Goal: Transaction & Acquisition: Purchase product/service

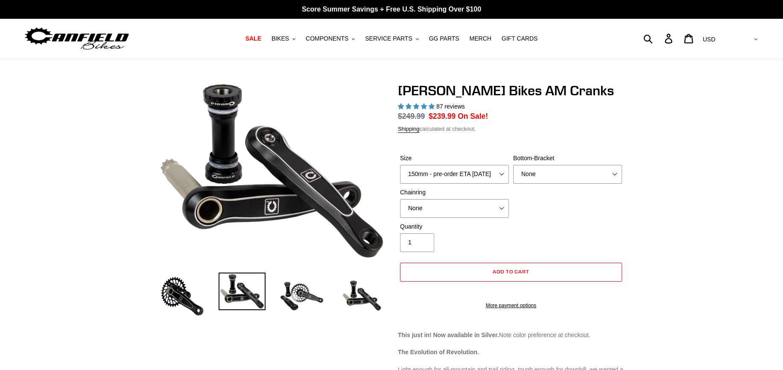
select select "highest-rating"
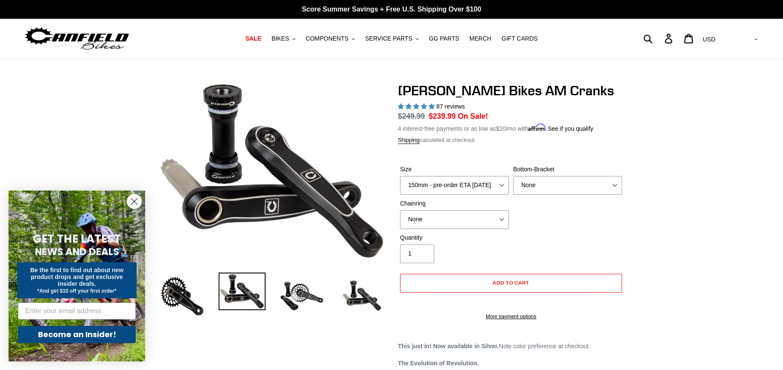
click at [589, 170] on label "Bottom-Bracket" at bounding box center [567, 169] width 109 height 9
click at [589, 176] on select "None BSA Threaded 68/73mm Press Fit PF92" at bounding box center [567, 185] width 109 height 19
click at [585, 192] on select "None BSA Threaded 68/73mm Press Fit PF92" at bounding box center [567, 185] width 109 height 19
click at [461, 223] on select "None 30t Round (Boost 148) 30t Oval (Boost 148) 32t Round (Boost 148) 32t Oval …" at bounding box center [454, 219] width 109 height 19
select select "32t Round (Boost 148)"
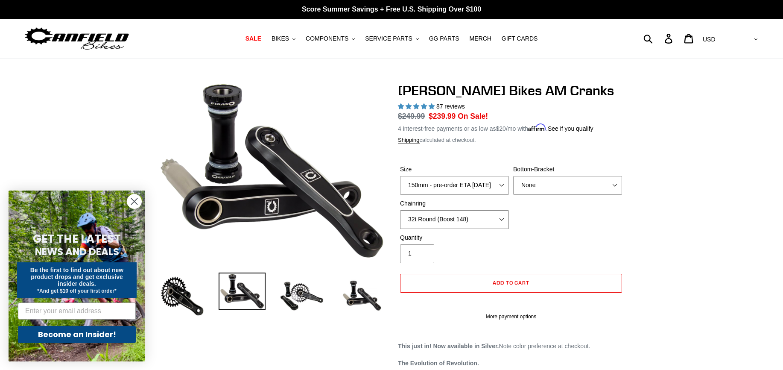
click at [400, 210] on select "None 30t Round (Boost 148) 30t Oval (Boost 148) 32t Round (Boost 148) 32t Oval …" at bounding box center [454, 219] width 109 height 19
click at [607, 190] on select "None BSA Threaded 68/73mm Press Fit PF92" at bounding box center [567, 185] width 109 height 19
click at [513, 176] on select "None BSA Threaded 68/73mm Press Fit PF92" at bounding box center [567, 185] width 109 height 19
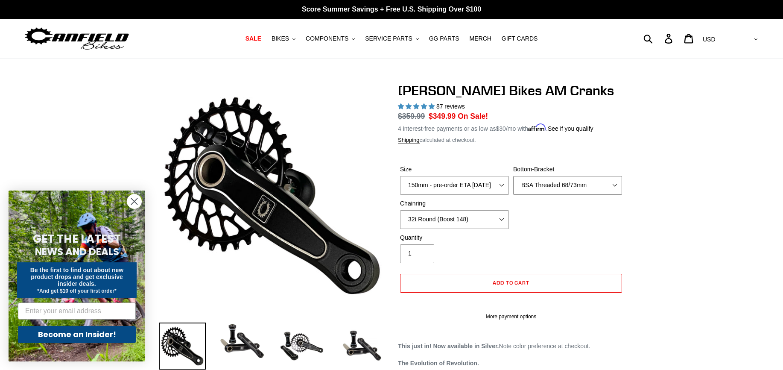
click at [546, 182] on select "None BSA Threaded 68/73mm Press Fit PF92" at bounding box center [567, 185] width 109 height 19
select select "Press Fit PF92"
click at [513, 176] on select "None BSA Threaded 68/73mm Press Fit PF92" at bounding box center [567, 185] width 109 height 19
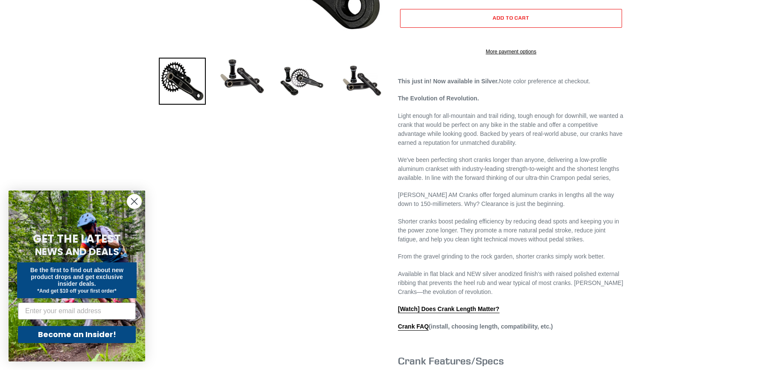
scroll to position [85, 0]
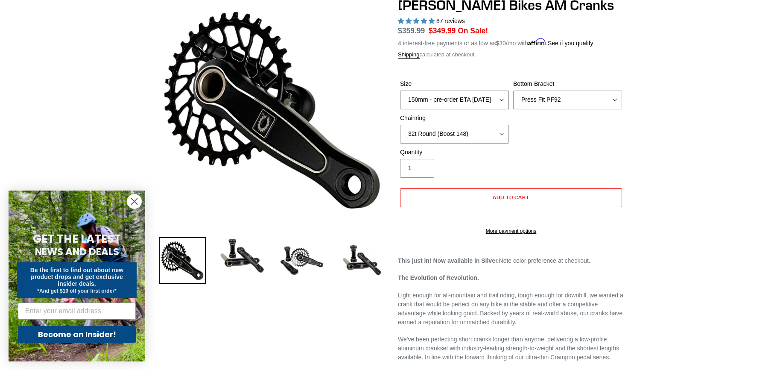
click at [480, 99] on select "150mm - pre-order ETA 9/30/25 155mm - pre-order ETA 9/30/25 160mm - pre-order E…" at bounding box center [454, 99] width 109 height 19
select select "155mm - pre-order ETA 9/30/25"
click at [400, 90] on select "150mm - pre-order ETA 9/30/25 155mm - pre-order ETA 9/30/25 160mm - pre-order E…" at bounding box center [454, 99] width 109 height 19
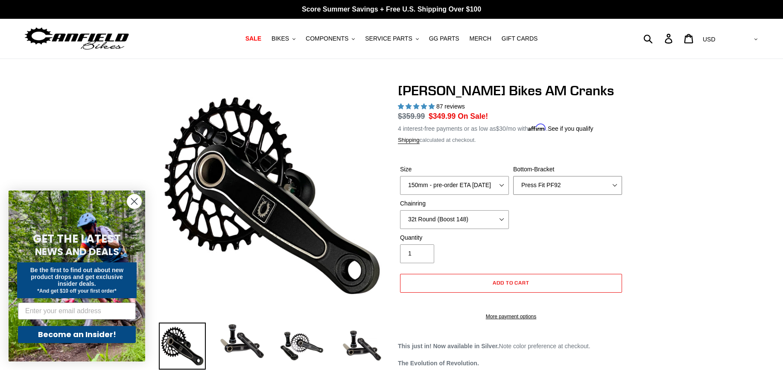
click at [554, 188] on select "None BSA Threaded 68/73mm Press Fit PF92" at bounding box center [567, 185] width 109 height 19
select select "BSA Threaded 68/73mm"
click at [513, 176] on select "None BSA Threaded 68/73mm Press Fit PF92" at bounding box center [567, 185] width 109 height 19
click at [474, 192] on select "150mm - pre-order ETA 9/30/25 155mm - pre-order ETA 9/30/25 160mm - pre-order E…" at bounding box center [454, 185] width 109 height 19
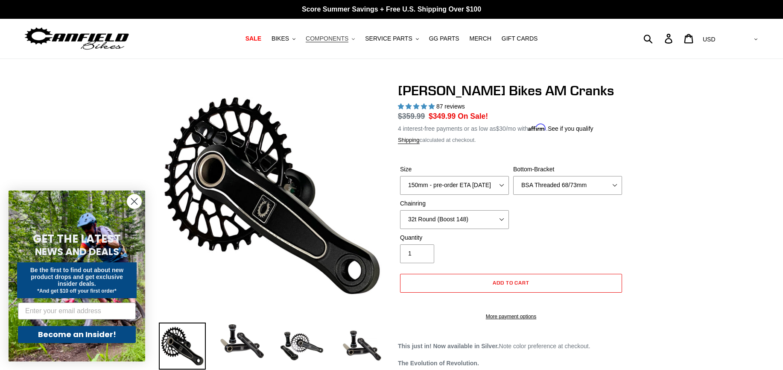
click at [344, 42] on span "COMPONENTS" at bounding box center [327, 38] width 43 height 7
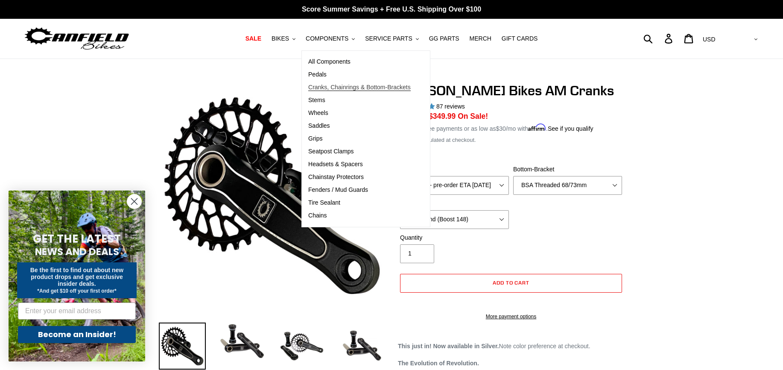
click at [338, 84] on span "Cranks, Chainrings & Bottom-Brackets" at bounding box center [359, 87] width 102 height 7
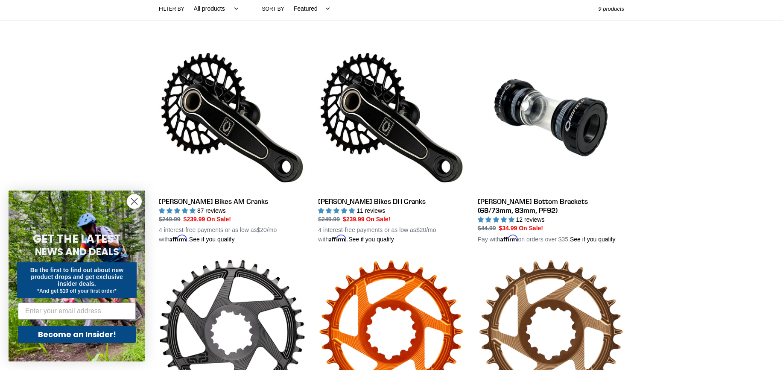
scroll to position [205, 0]
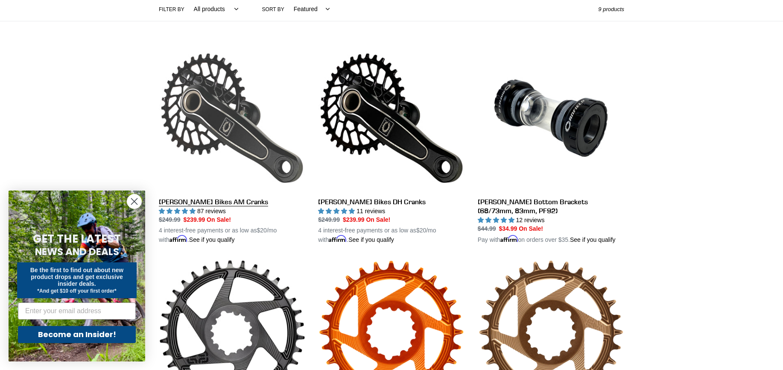
click at [173, 200] on link "[PERSON_NAME] Bikes AM Cranks" at bounding box center [232, 145] width 146 height 200
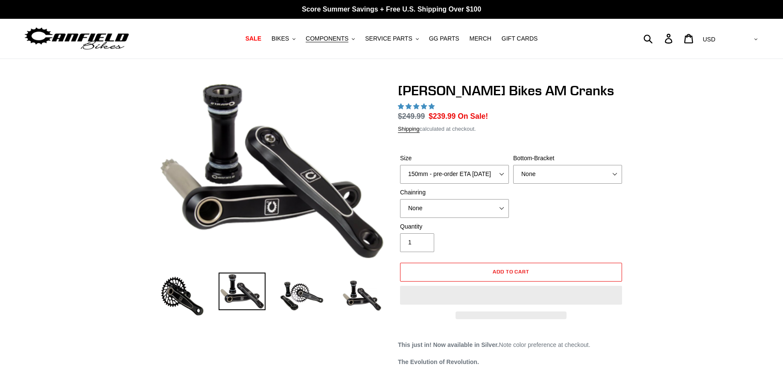
select select "highest-rating"
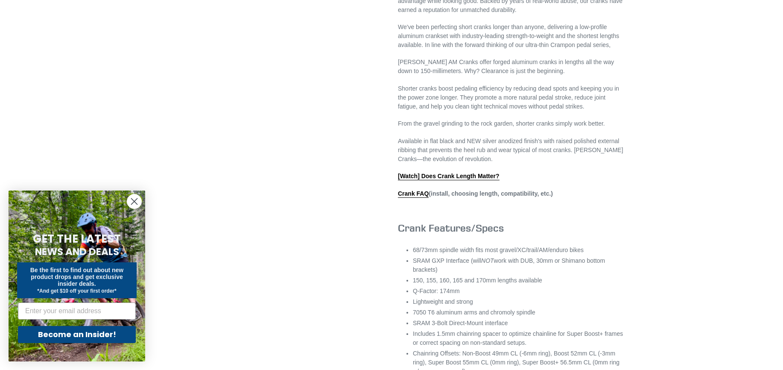
scroll to position [427, 0]
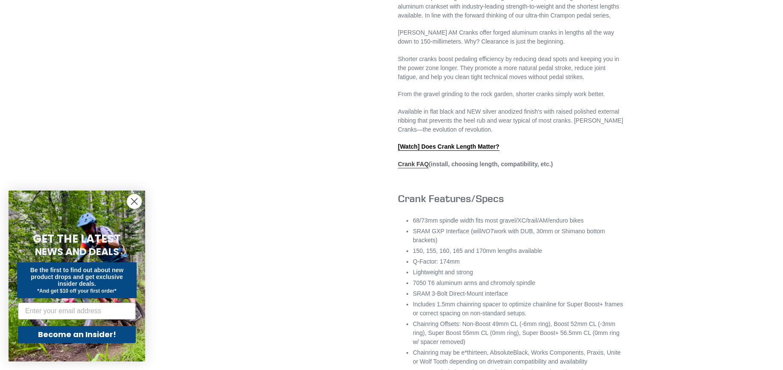
click at [405, 168] on link "Crank FAQ" at bounding box center [413, 164] width 31 height 8
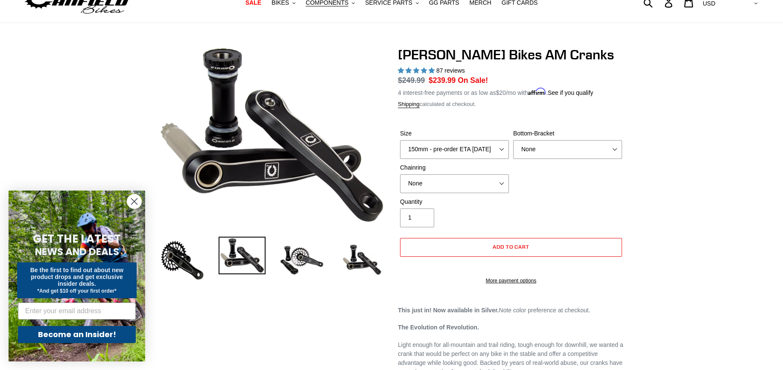
scroll to position [0, 0]
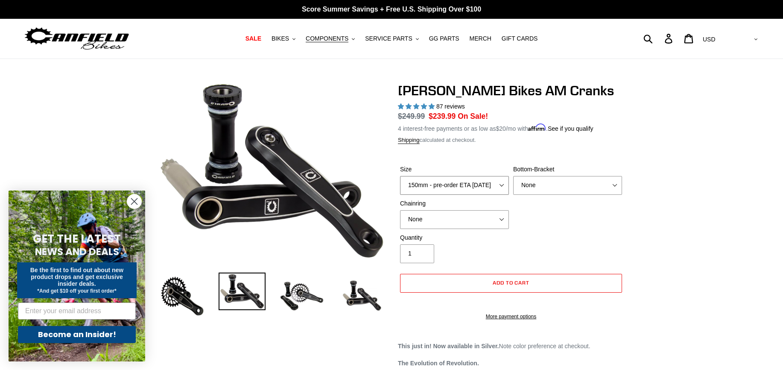
click at [461, 187] on select "150mm - pre-order ETA 9/30/25 155mm - pre-order ETA 9/30/25 160mm - pre-order E…" at bounding box center [454, 185] width 109 height 19
click at [400, 176] on select "150mm - pre-order ETA 9/30/25 155mm - pre-order ETA 9/30/25 160mm - pre-order E…" at bounding box center [454, 185] width 109 height 19
click at [455, 189] on select "150mm - pre-order ETA 9/30/25 155mm - pre-order ETA 9/30/25 160mm - pre-order E…" at bounding box center [454, 185] width 109 height 19
select select "150mm - pre-order ETA 9/30/25"
click at [400, 176] on select "150mm - pre-order ETA 9/30/25 155mm - pre-order ETA 9/30/25 160mm - pre-order E…" at bounding box center [454, 185] width 109 height 19
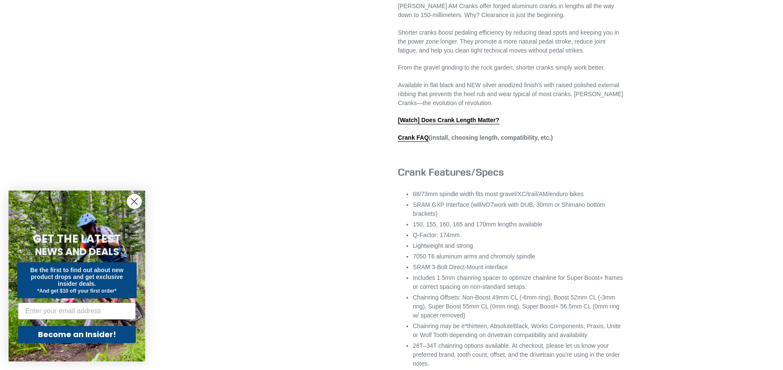
scroll to position [299, 0]
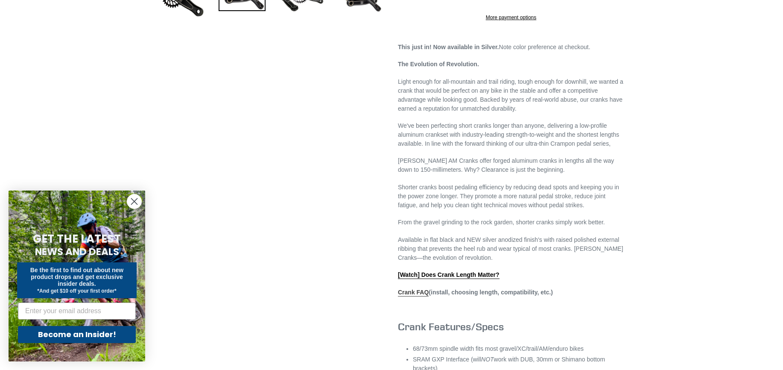
click at [404, 296] on link "Crank FAQ" at bounding box center [413, 293] width 31 height 8
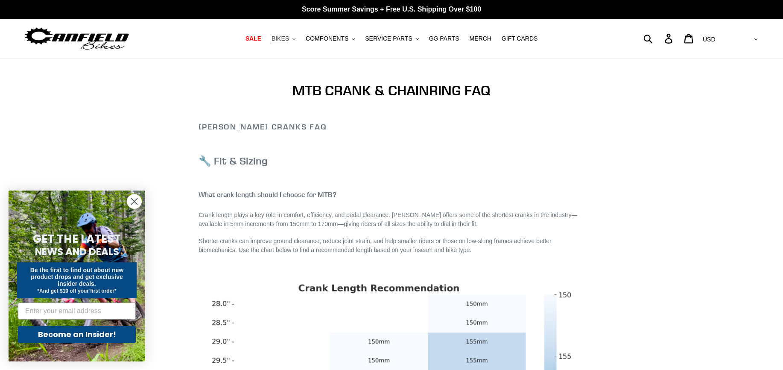
click at [289, 38] on span "BIKES" at bounding box center [279, 38] width 17 height 7
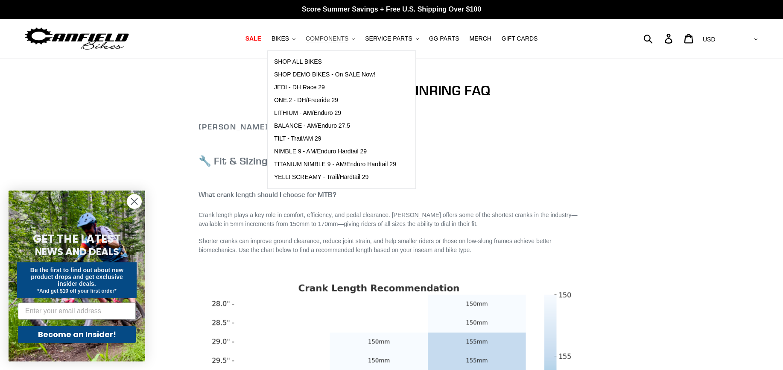
click at [321, 40] on span "COMPONENTS" at bounding box center [327, 38] width 43 height 7
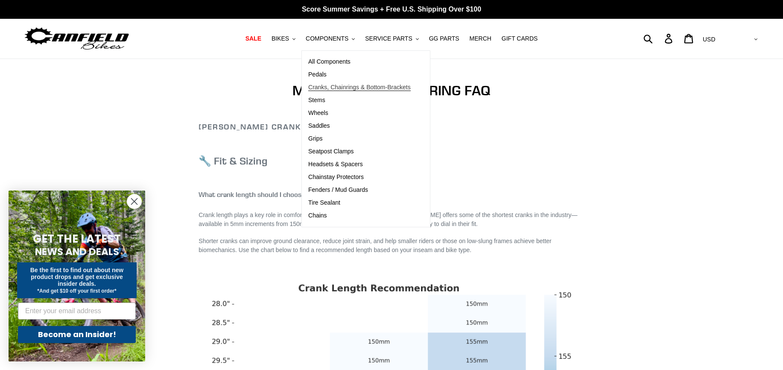
click at [333, 90] on span "Cranks, Chainrings & Bottom-Brackets" at bounding box center [359, 87] width 102 height 7
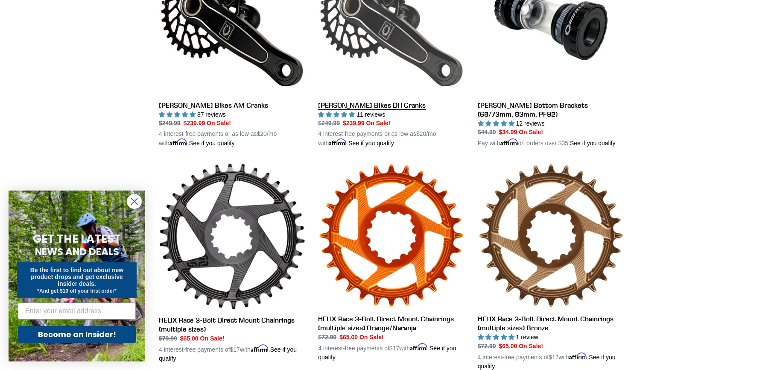
scroll to position [299, 0]
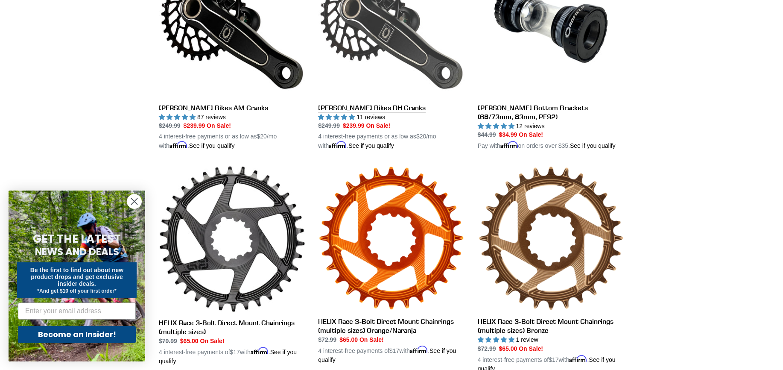
click at [355, 111] on link "Canfield Bikes DH Cranks" at bounding box center [391, 51] width 146 height 200
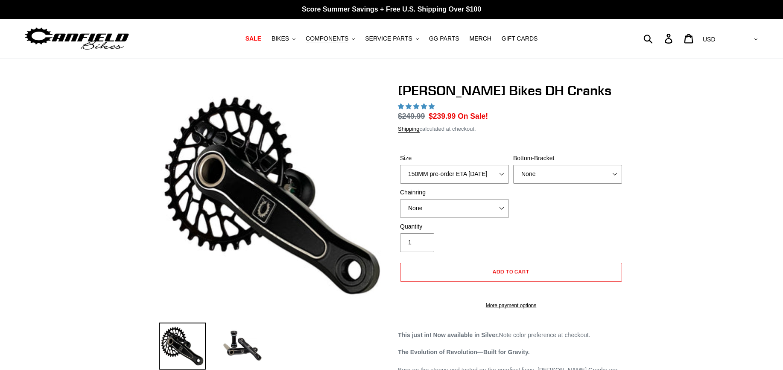
select select "highest-rating"
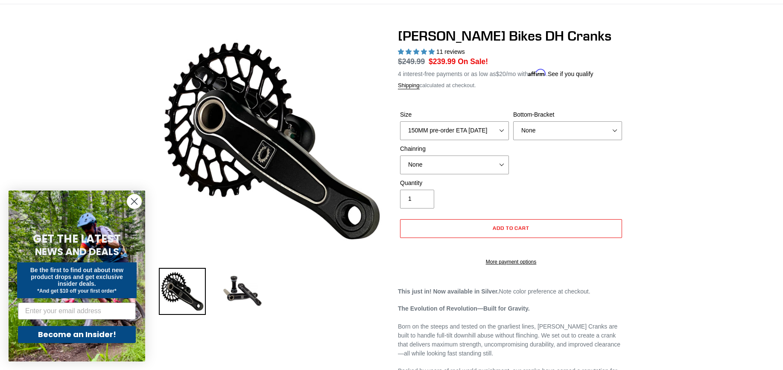
scroll to position [43, 0]
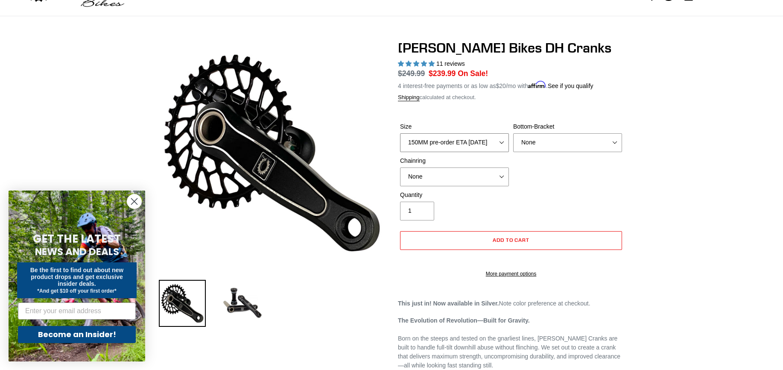
click at [452, 144] on select "150MM pre-order ETA 9/30/25 155MM pre-order ETA 9/30/25 160MM pre-order ETA 9/3…" at bounding box center [454, 142] width 109 height 19
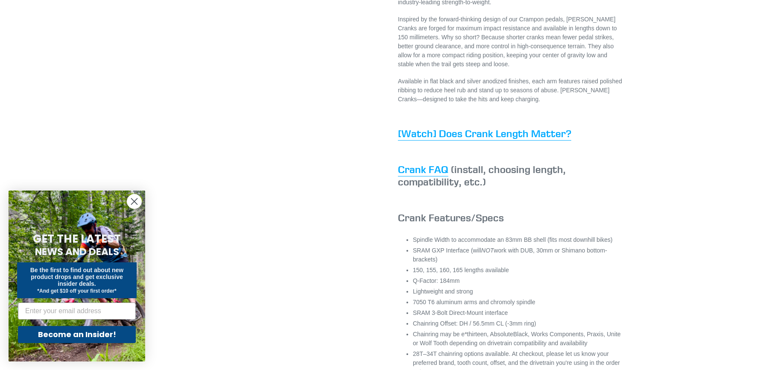
scroll to position [469, 0]
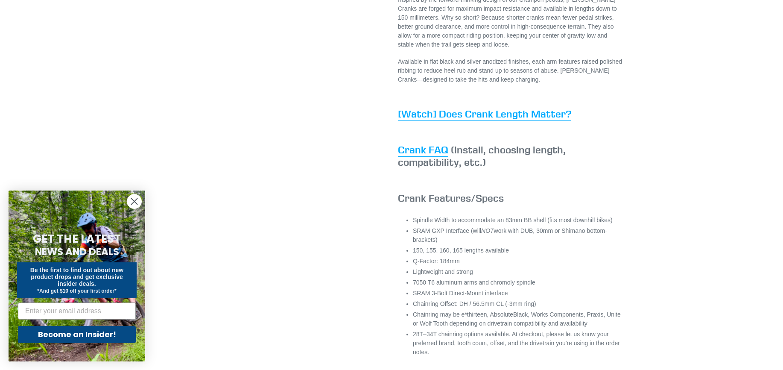
click at [422, 157] on link "Crank FAQ" at bounding box center [423, 150] width 50 height 14
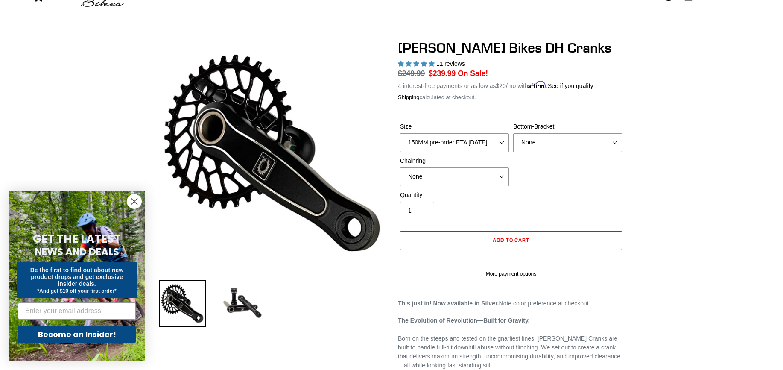
scroll to position [0, 0]
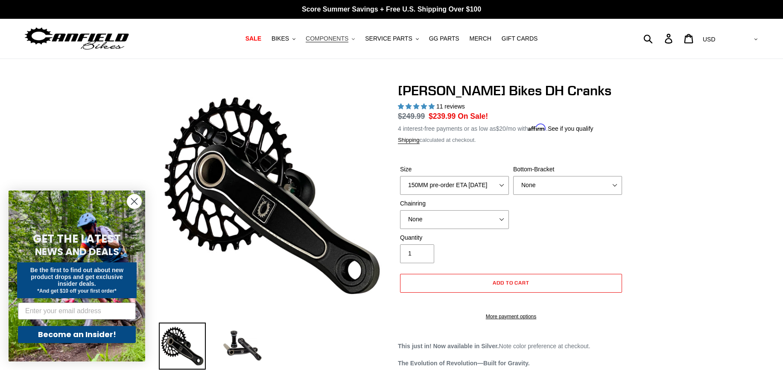
click at [343, 41] on span "COMPONENTS" at bounding box center [327, 38] width 43 height 7
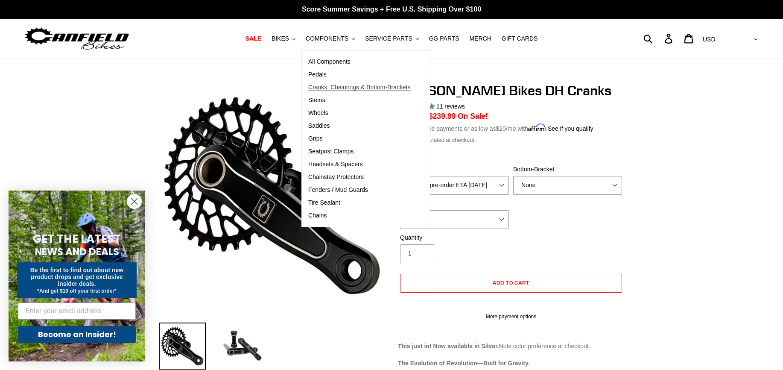
click at [327, 87] on span "Cranks, Chainrings & Bottom-Brackets" at bounding box center [359, 87] width 102 height 7
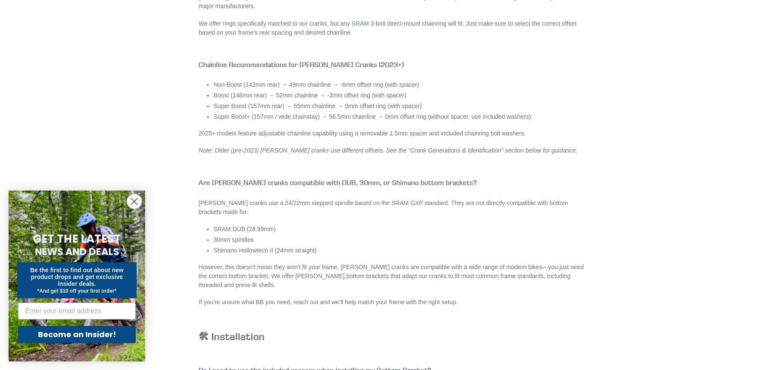
scroll to position [1067, 0]
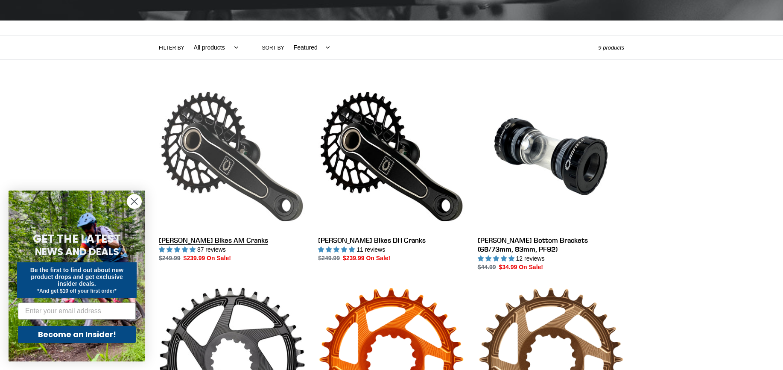
scroll to position [171, 0]
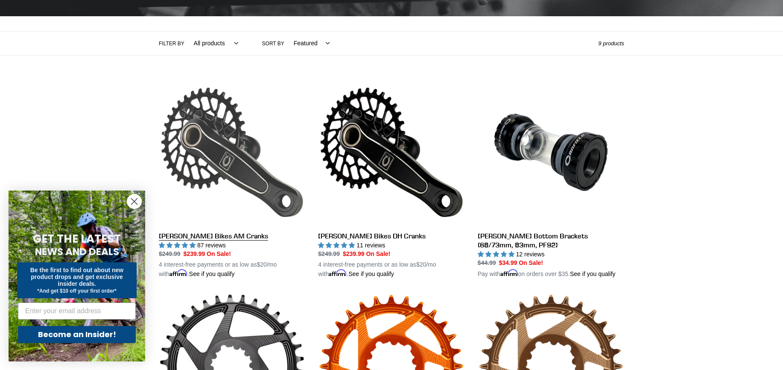
click at [267, 131] on link "Canfield Bikes AM Cranks" at bounding box center [232, 179] width 146 height 200
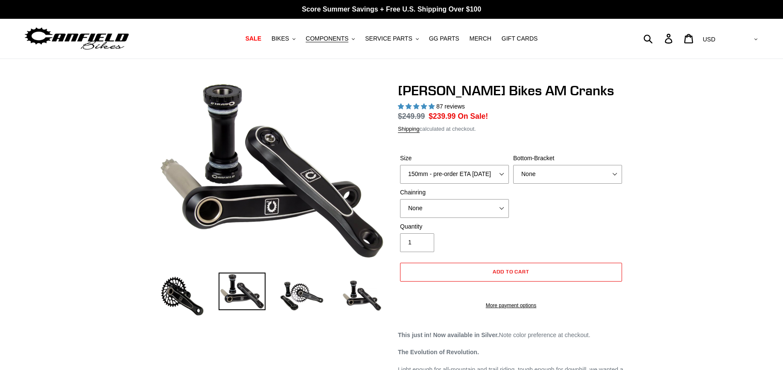
select select "highest-rating"
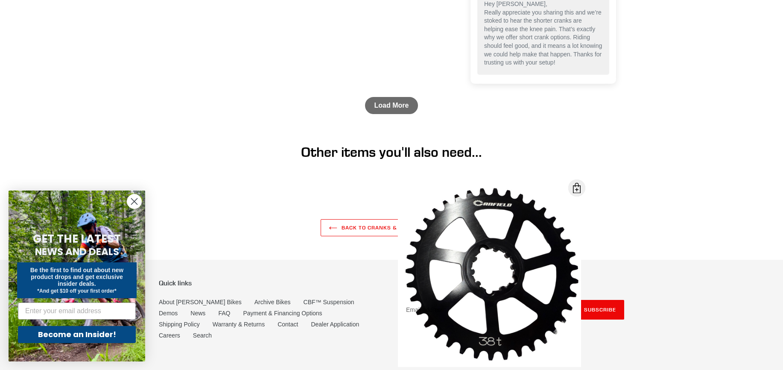
scroll to position [1622, 0]
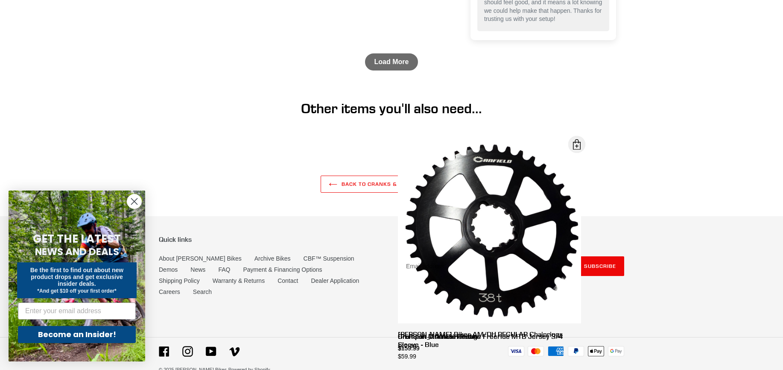
click at [384, 70] on link "Load More" at bounding box center [391, 61] width 53 height 17
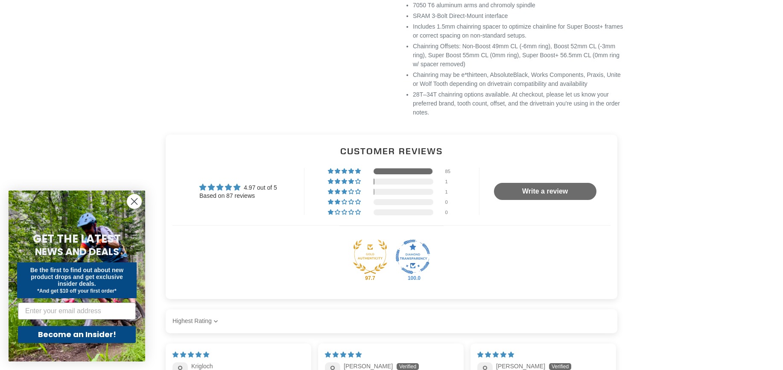
scroll to position [0, 0]
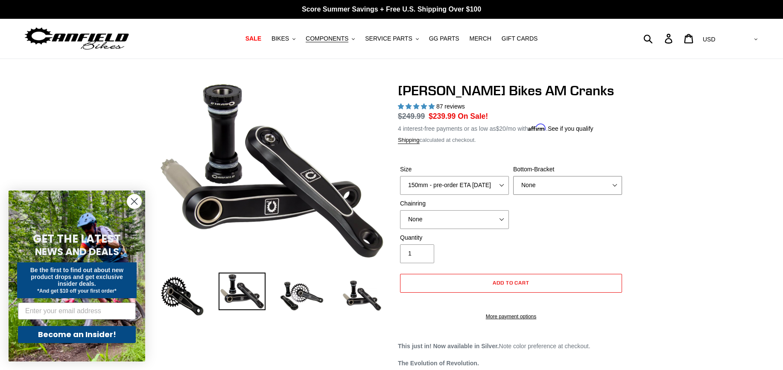
click at [557, 182] on select "None BSA Threaded 68/73mm Press Fit PF92" at bounding box center [567, 185] width 109 height 19
select select "BSA Threaded 68/73mm"
click at [513, 176] on select "None BSA Threaded 68/73mm Press Fit PF92" at bounding box center [567, 185] width 109 height 19
click at [494, 189] on select "150mm - pre-order ETA 9/30/25 155mm - pre-order ETA 9/30/25 160mm - pre-order E…" at bounding box center [454, 185] width 109 height 19
select select "155mm - pre-order ETA 9/30/25"
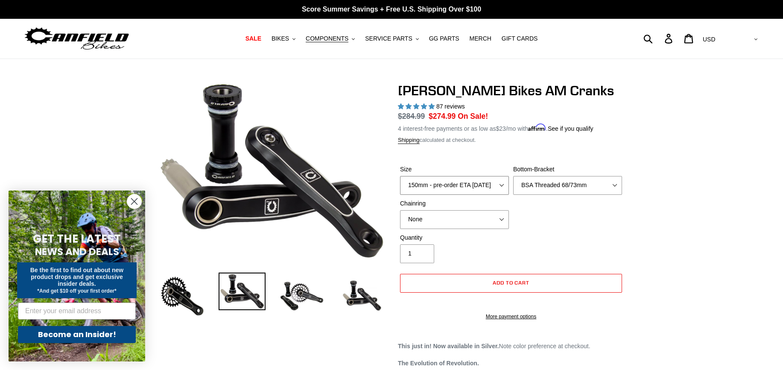
click at [400, 176] on select "150mm - pre-order ETA 9/30/25 155mm - pre-order ETA 9/30/25 160mm - pre-order E…" at bounding box center [454, 185] width 109 height 19
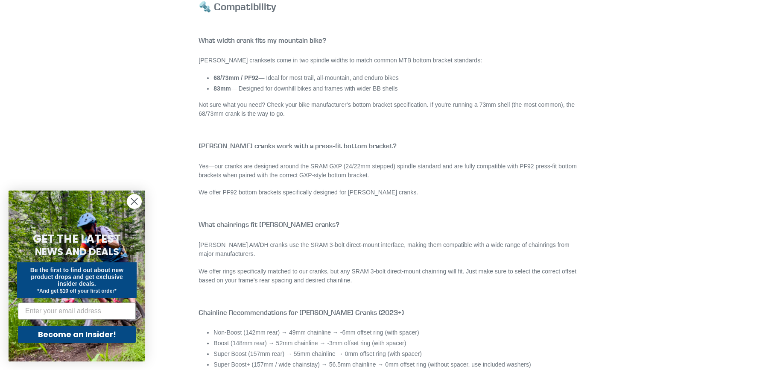
scroll to position [939, 0]
